Goal: Task Accomplishment & Management: Use online tool/utility

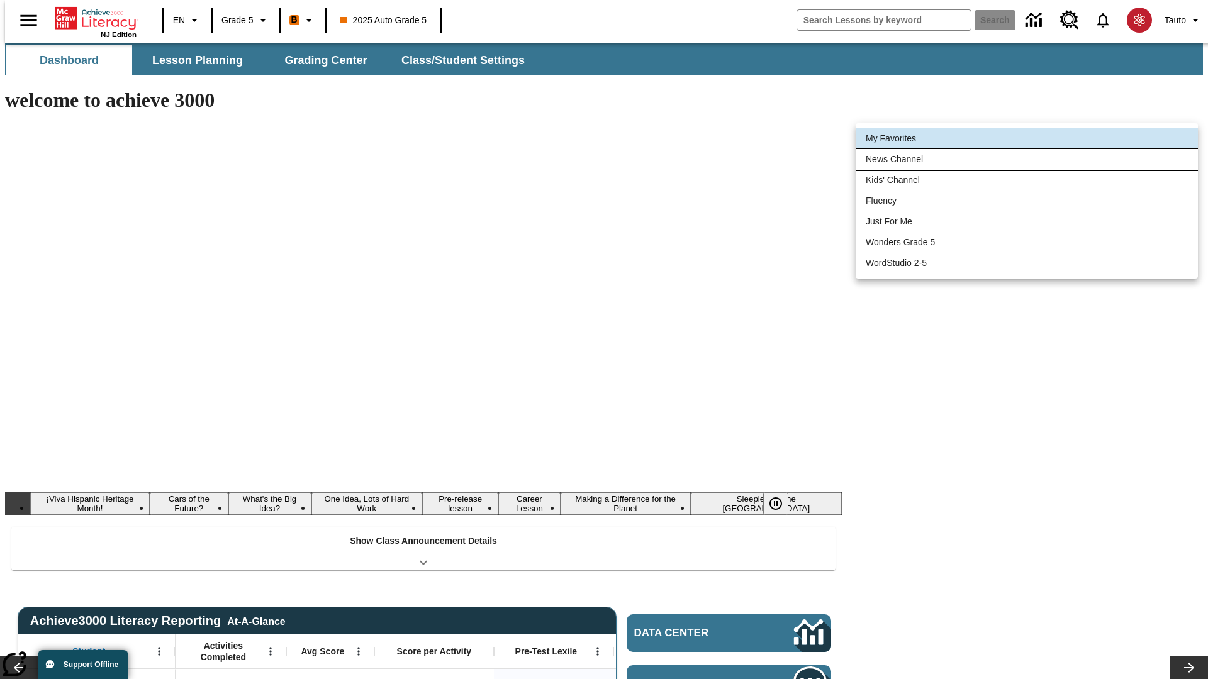
click at [1027, 159] on li "News Channel" at bounding box center [1027, 159] width 342 height 21
type input "120"
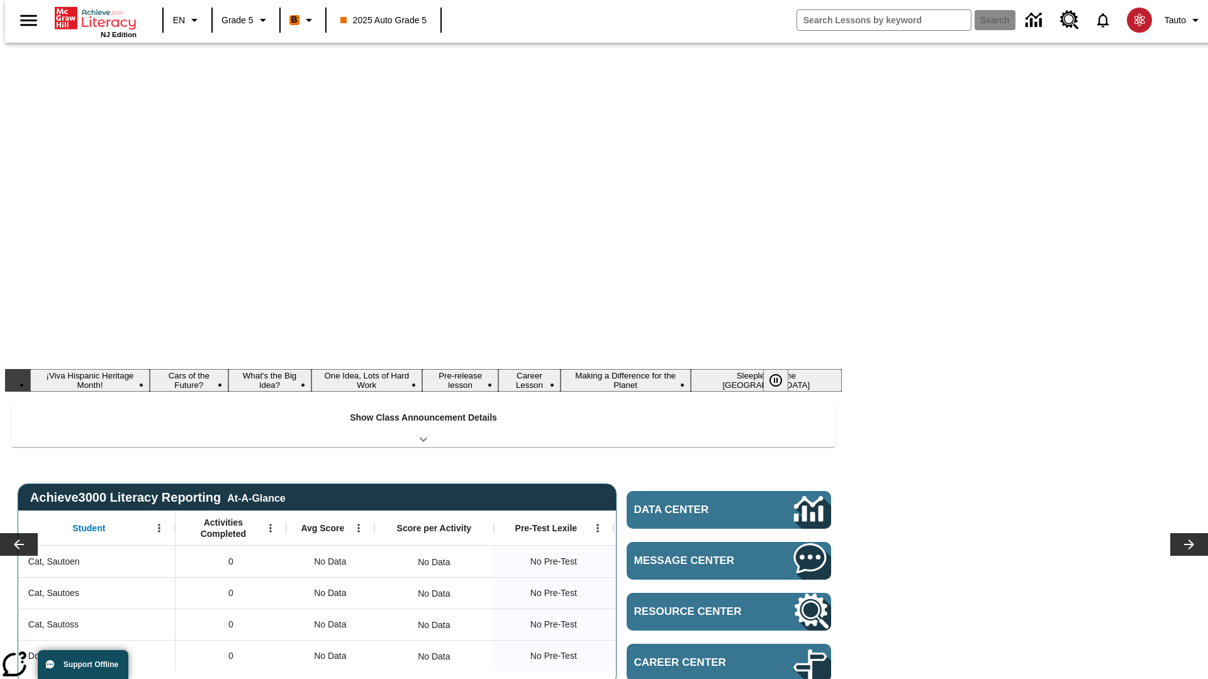
scroll to position [70, 0]
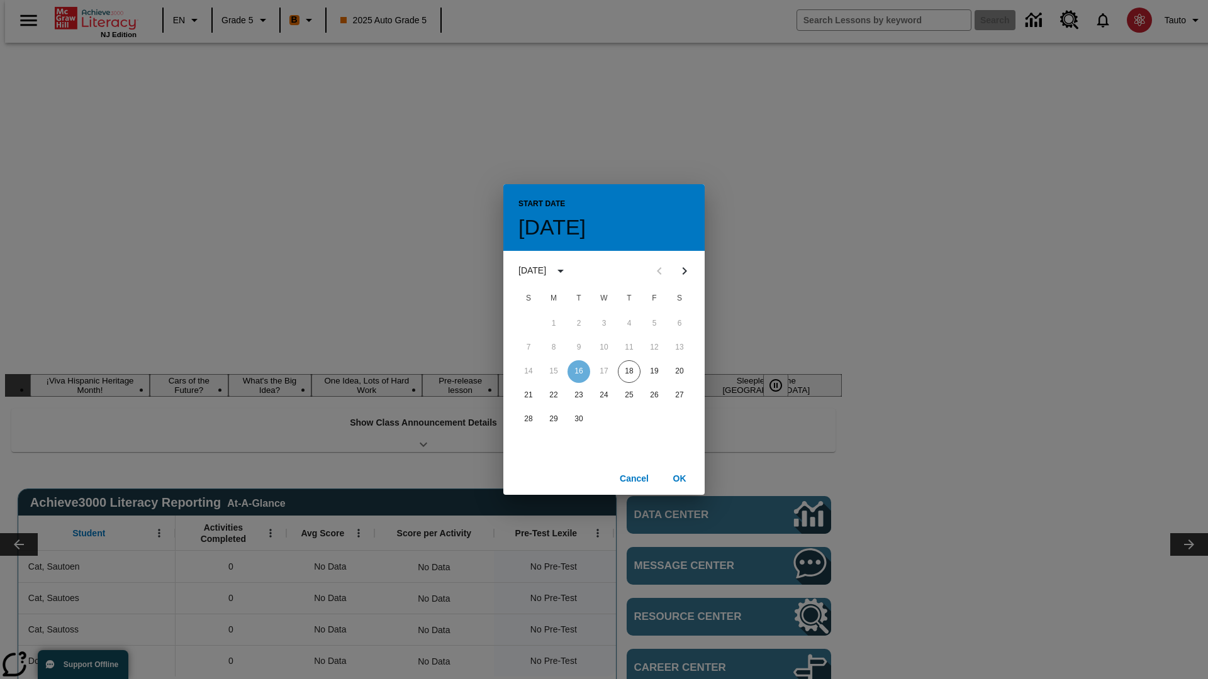
scroll to position [0, 0]
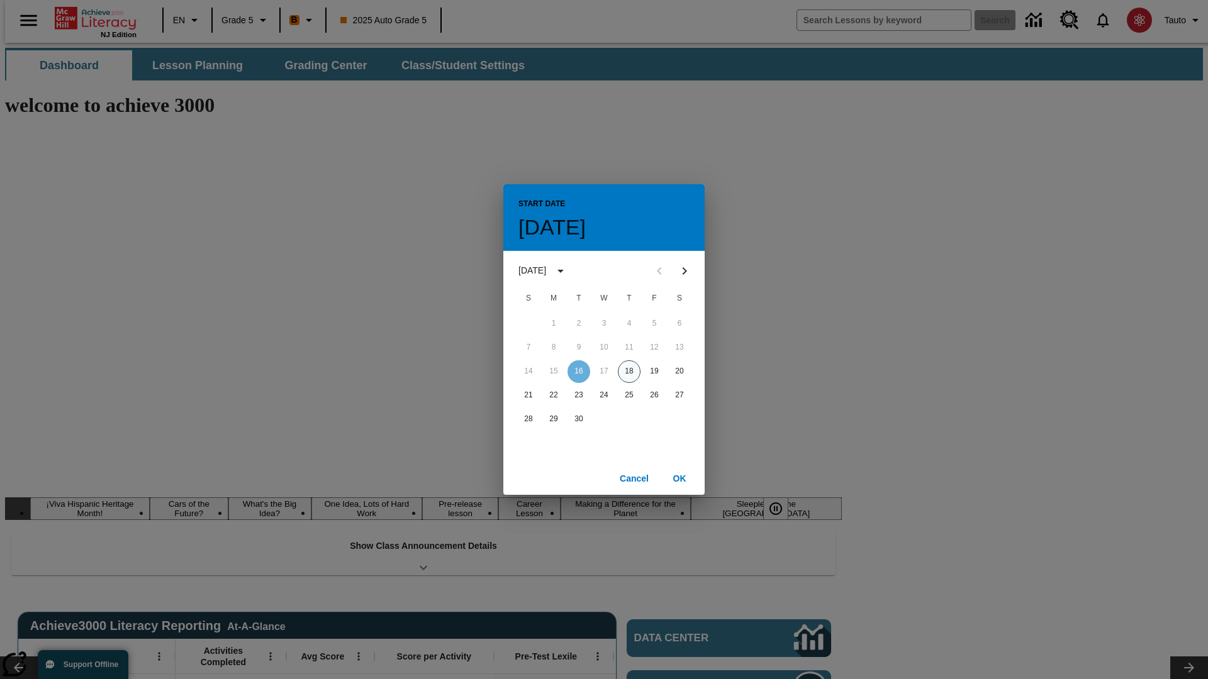
click at [629, 371] on button "18" at bounding box center [629, 371] width 23 height 23
click at [679, 478] on button "OK" at bounding box center [679, 478] width 40 height 23
